Goal: Task Accomplishment & Management: Complete application form

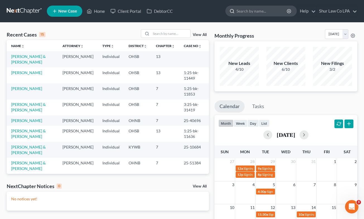
click at [261, 10] on input "search" at bounding box center [261, 11] width 51 height 10
type input "e"
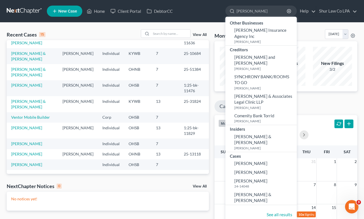
scroll to position [105, 0]
type input "r"
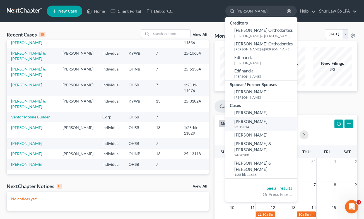
type input "[PERSON_NAME]"
click at [260, 126] on small "25-12314" at bounding box center [264, 127] width 61 height 5
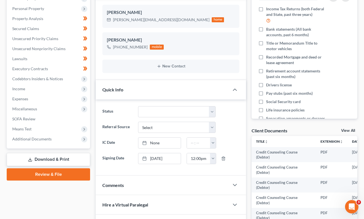
scroll to position [90, 0]
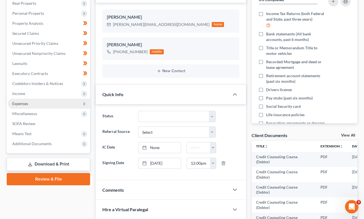
click at [28, 103] on span "Expenses" at bounding box center [20, 103] width 16 height 5
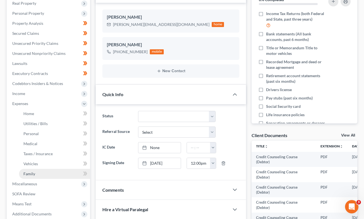
click at [28, 176] on link "Family" at bounding box center [54, 174] width 71 height 10
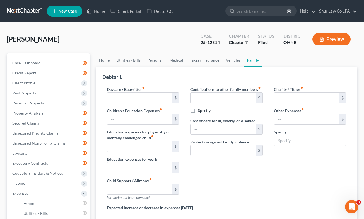
type input "0.00"
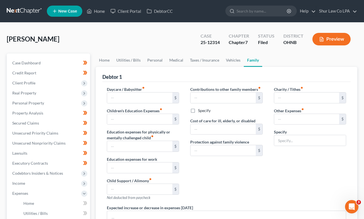
type input "0.00"
type input "125.00"
type input "200.00"
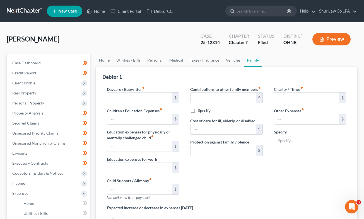
type input "Fitness Fees (Biking/Golf)"
radio input "true"
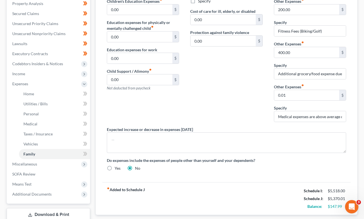
scroll to position [107, 0]
